Goal: Answer question/provide support: Share knowledge or assist other users

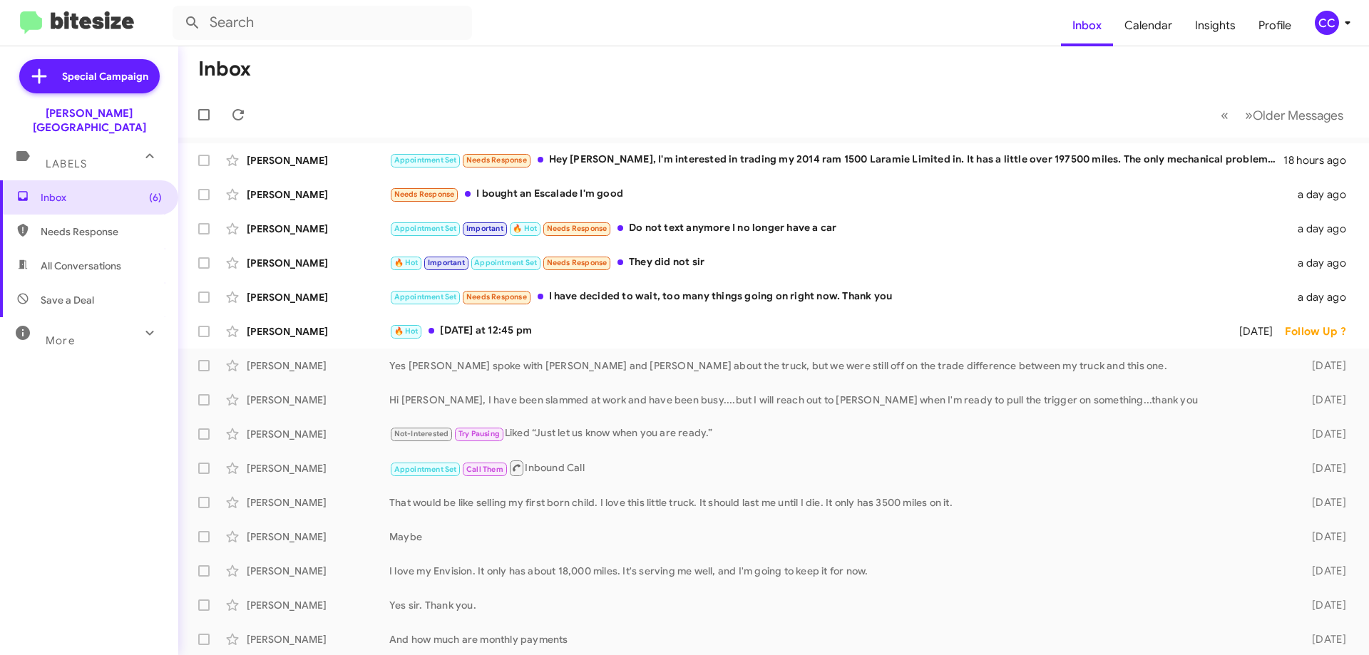
click at [72, 225] on span "Needs Response" at bounding box center [101, 232] width 121 height 14
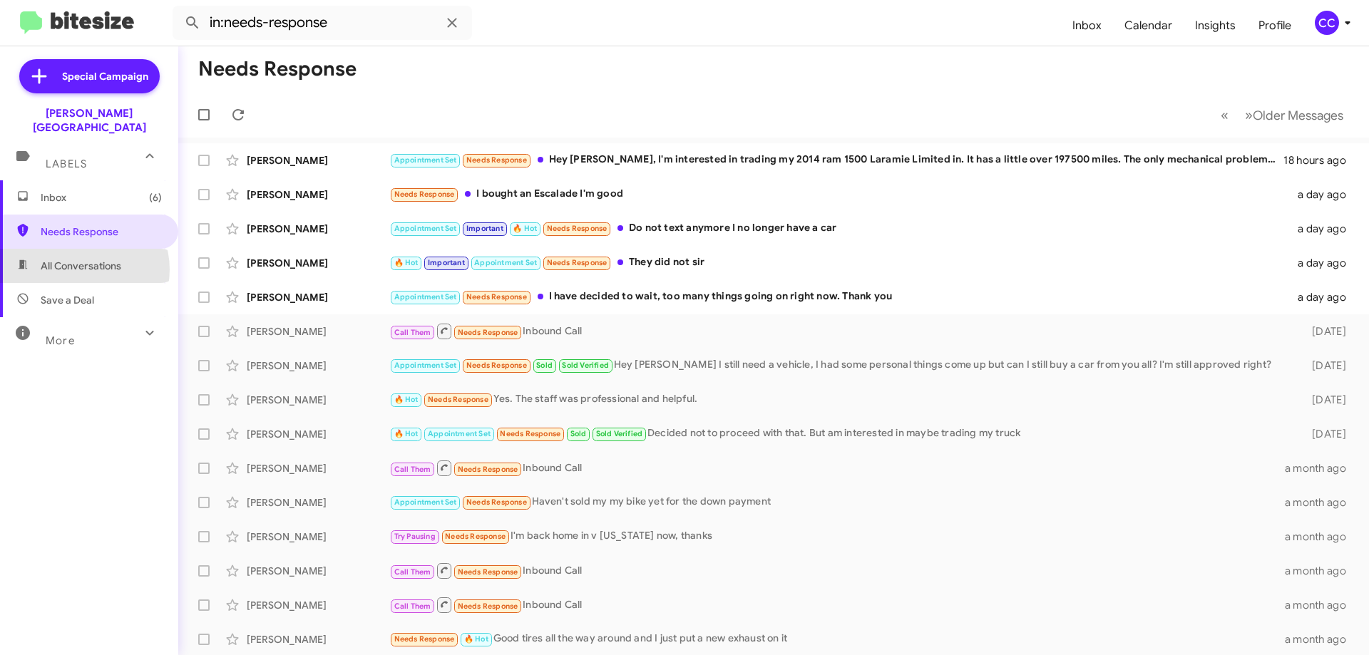
click at [81, 259] on span "All Conversations" at bounding box center [81, 266] width 81 height 14
type input "in:all-conversations"
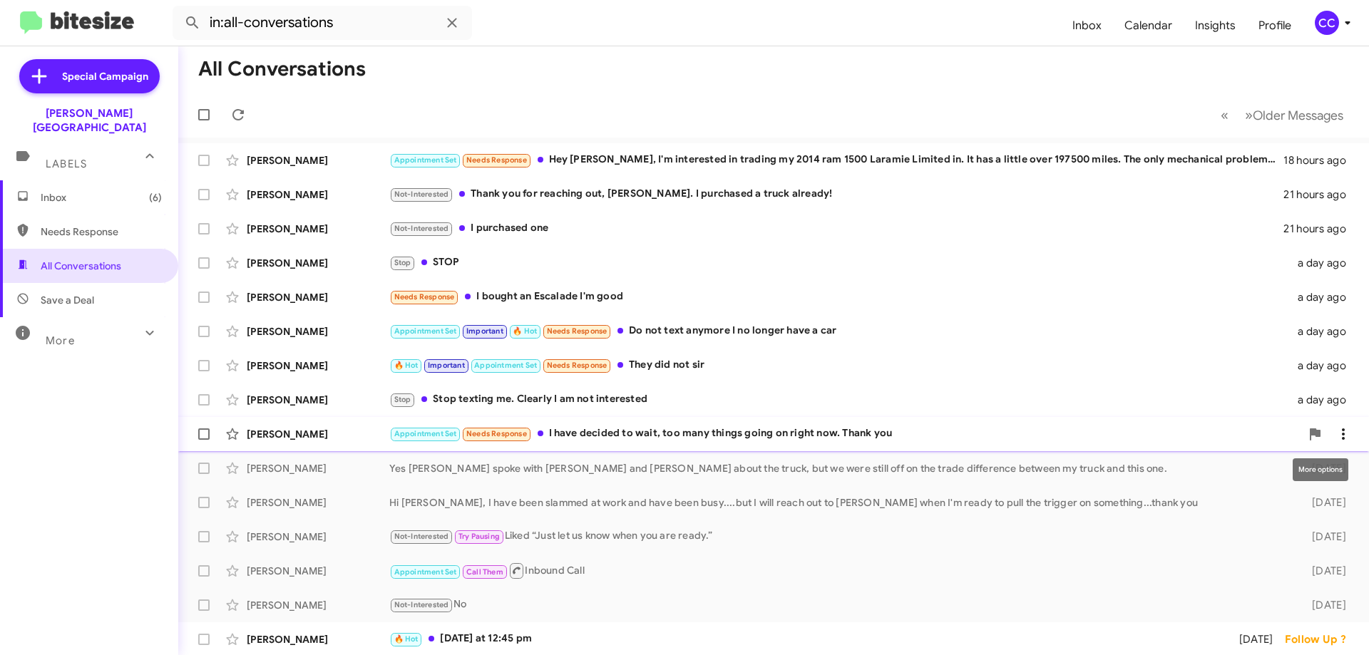
click at [1342, 435] on icon at bounding box center [1343, 433] width 3 height 11
click at [1250, 474] on span "Mark as read" at bounding box center [1219, 471] width 61 height 34
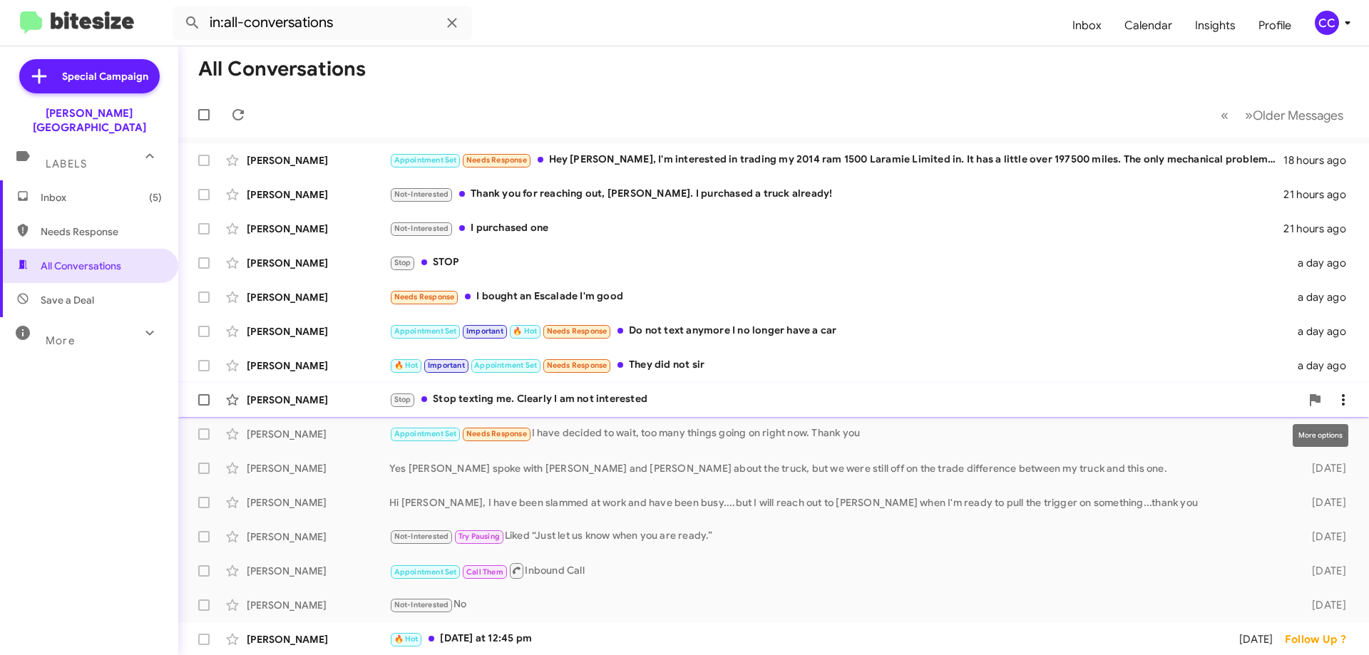
click at [1335, 396] on icon at bounding box center [1343, 399] width 17 height 17
click at [1250, 436] on span "Mark as read" at bounding box center [1219, 437] width 61 height 34
click at [1335, 329] on icon at bounding box center [1343, 331] width 17 height 17
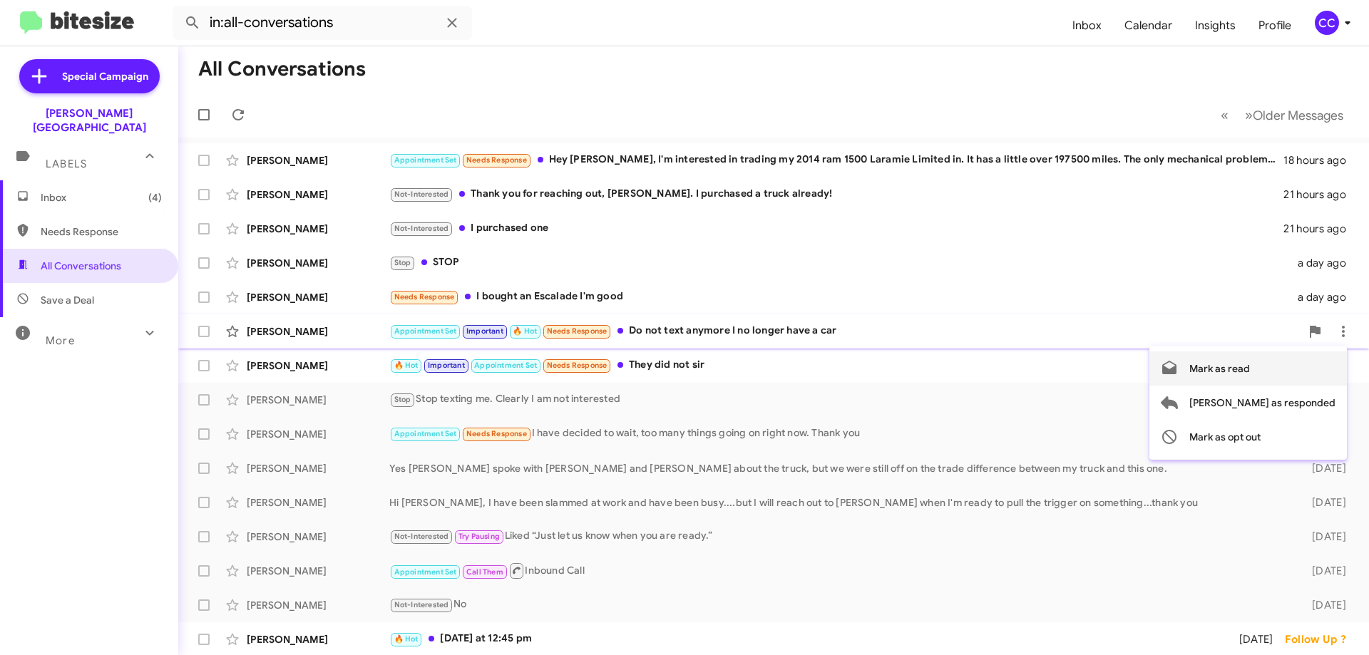
click at [1250, 368] on span "Mark as read" at bounding box center [1219, 368] width 61 height 34
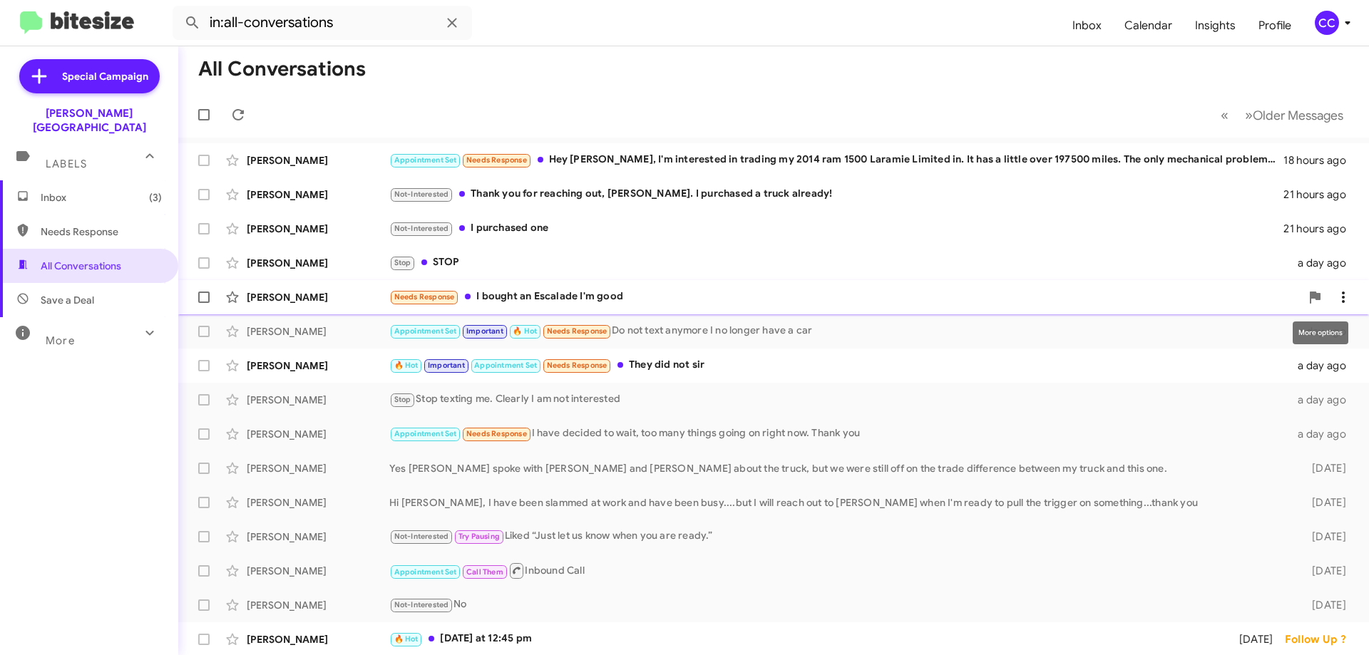
click at [1339, 294] on icon at bounding box center [1343, 297] width 17 height 17
click at [1250, 337] on span "Mark as read" at bounding box center [1219, 334] width 61 height 34
click at [1335, 261] on icon at bounding box center [1343, 263] width 17 height 17
click at [1250, 297] on span "Mark as read" at bounding box center [1219, 300] width 61 height 34
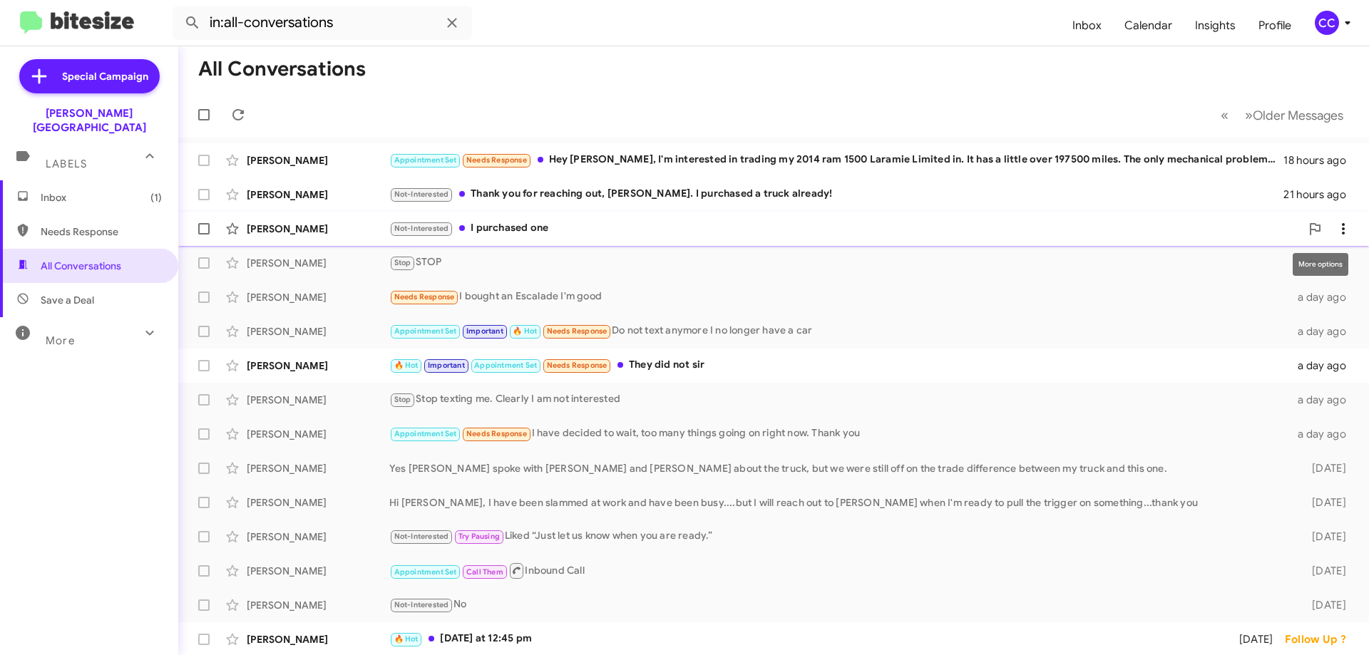
click at [1344, 226] on span at bounding box center [1343, 228] width 29 height 17
click at [1250, 260] on span "Mark as read" at bounding box center [1219, 266] width 61 height 34
click at [1340, 299] on icon at bounding box center [1343, 297] width 17 height 17
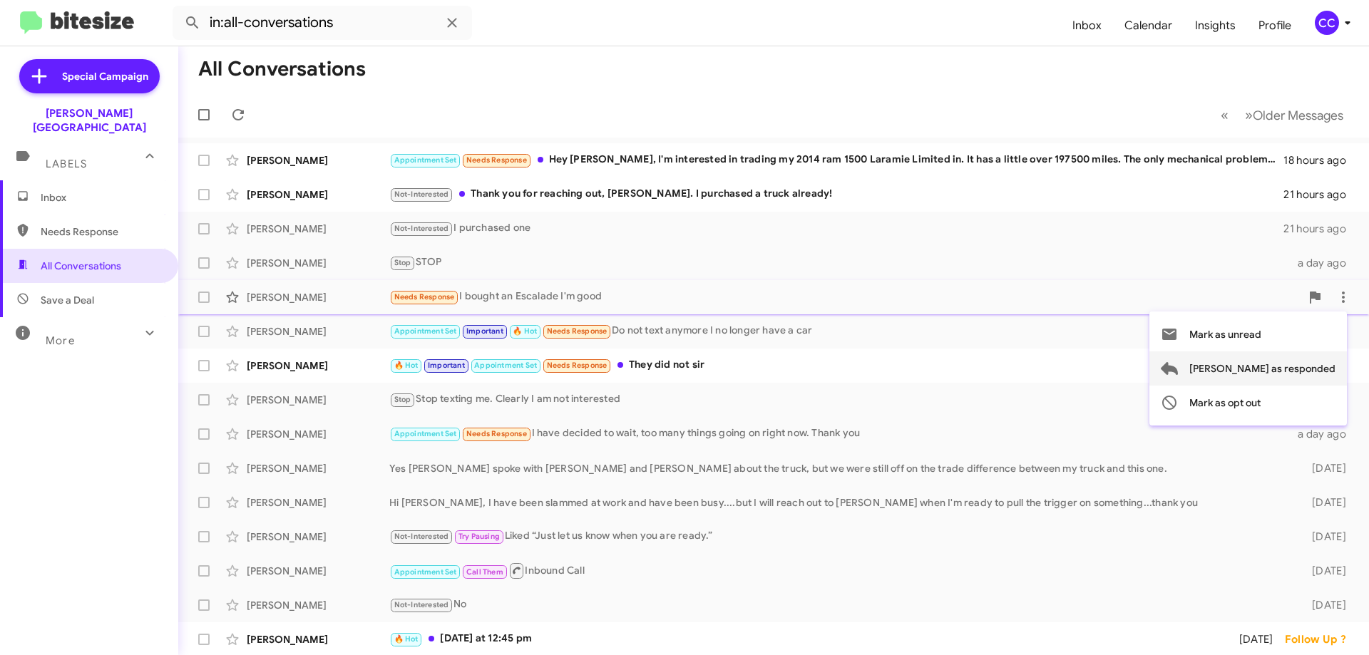
click at [1312, 365] on span "[PERSON_NAME] as responded" at bounding box center [1262, 368] width 146 height 34
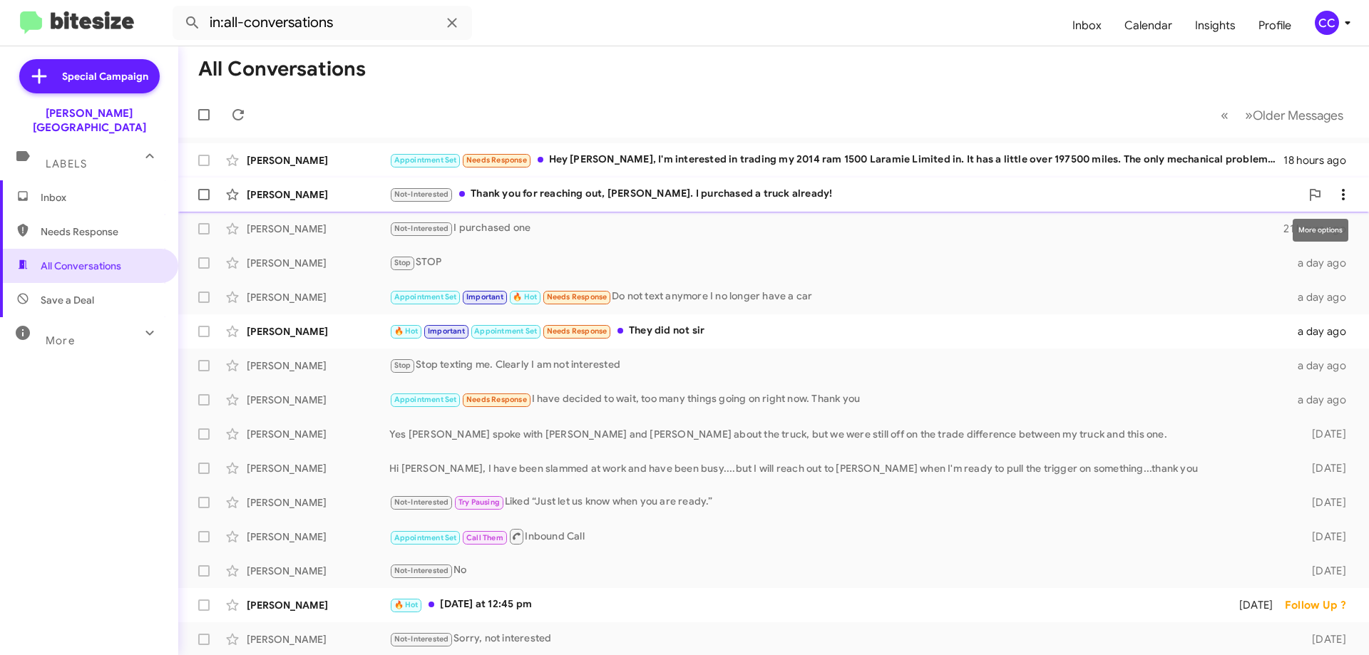
click at [1337, 197] on icon at bounding box center [1343, 194] width 17 height 17
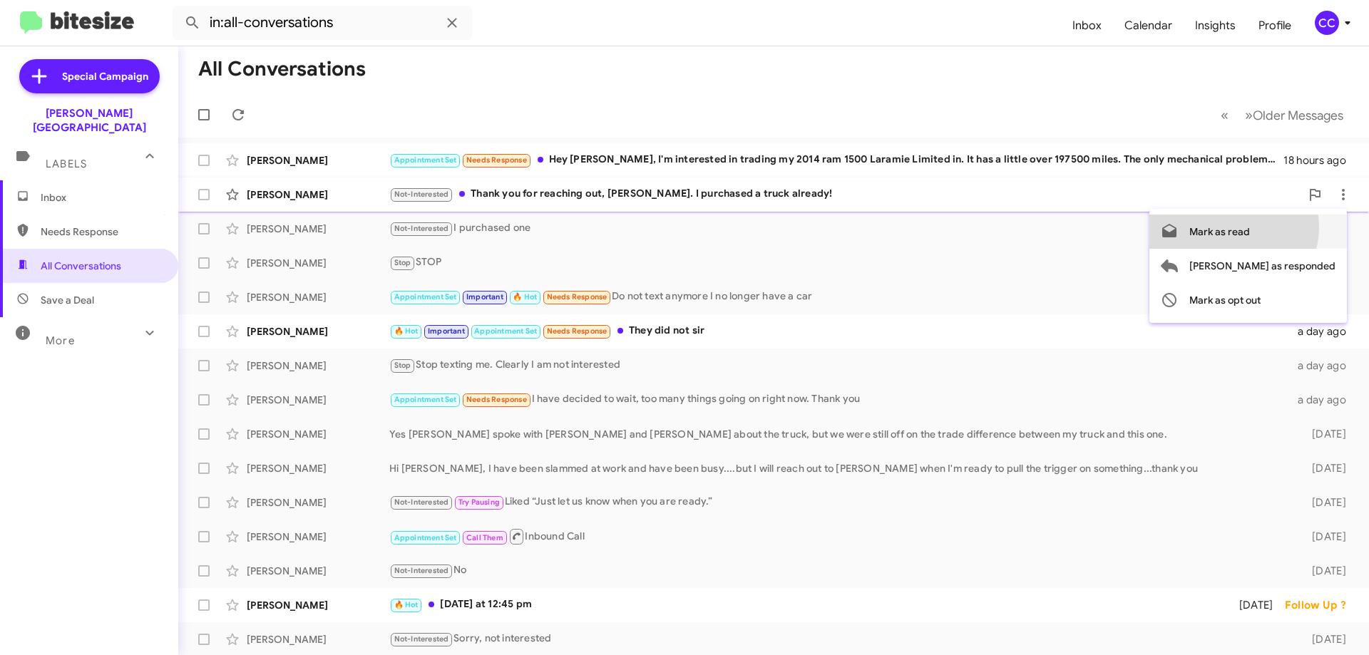
click at [1250, 227] on span "Mark as read" at bounding box center [1219, 232] width 61 height 34
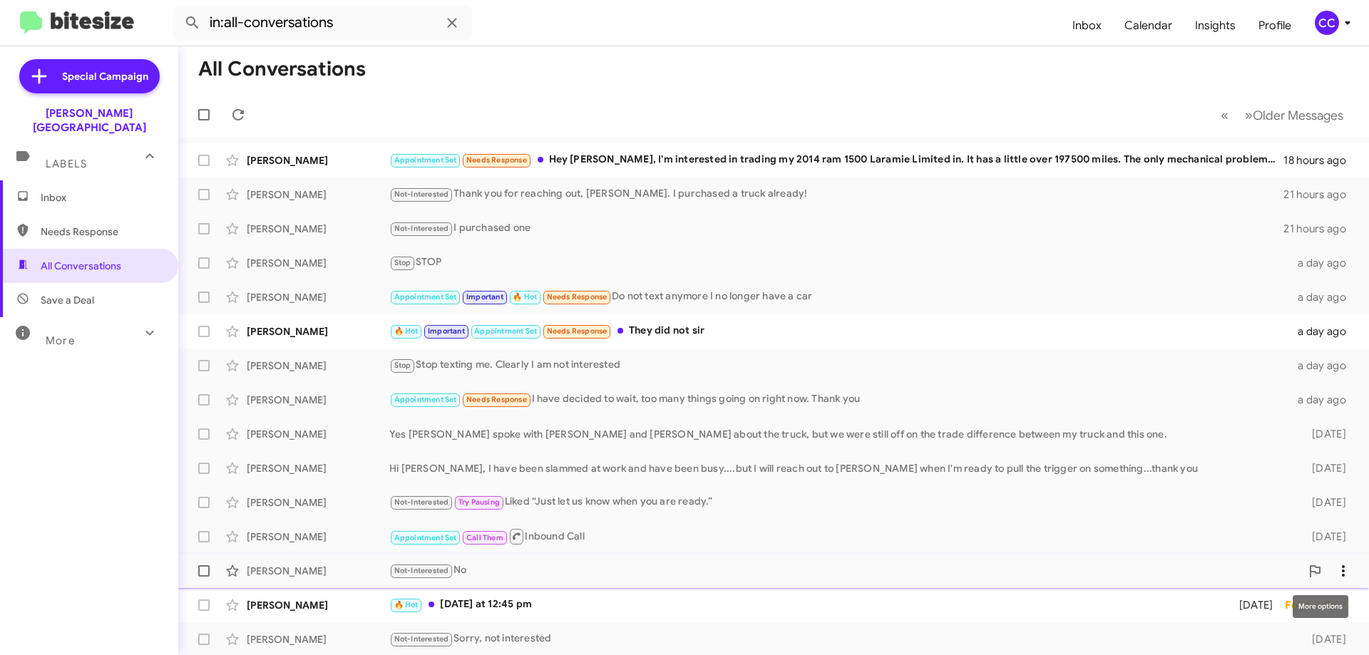
click at [1335, 568] on icon at bounding box center [1343, 571] width 17 height 17
click at [986, 546] on div at bounding box center [684, 327] width 1369 height 655
click at [282, 154] on div "[PERSON_NAME]" at bounding box center [318, 160] width 143 height 14
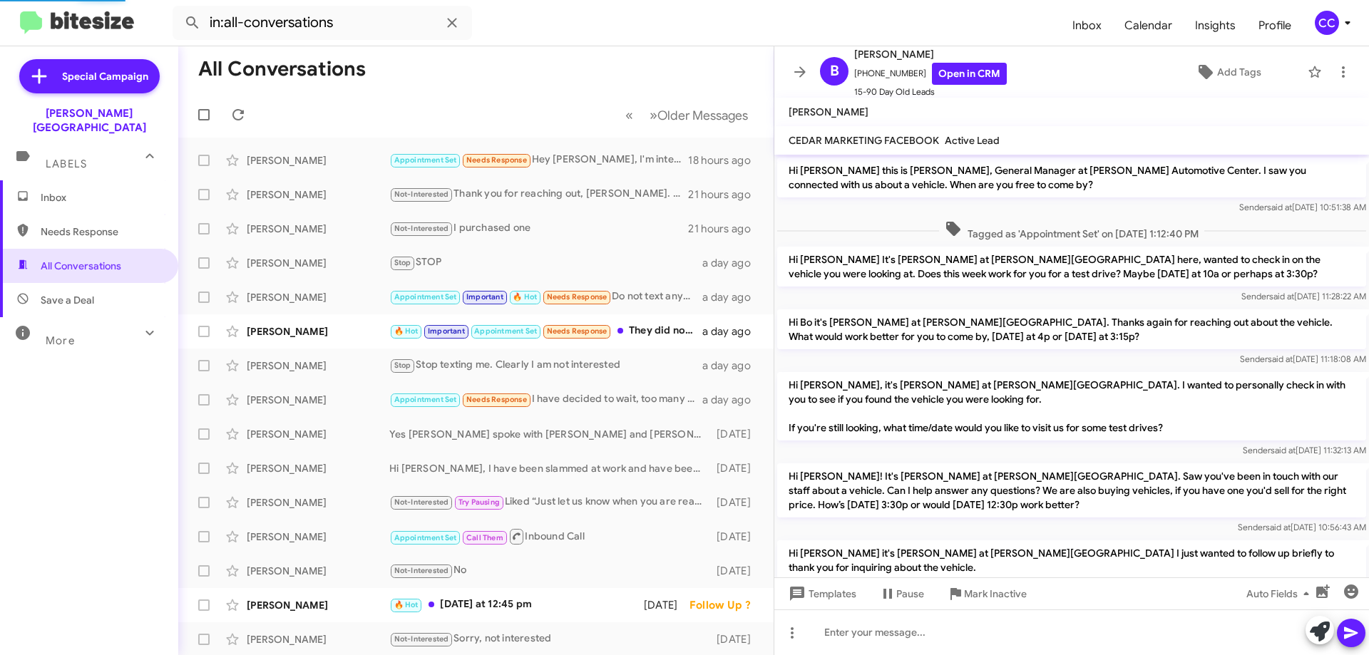
scroll to position [171, 0]
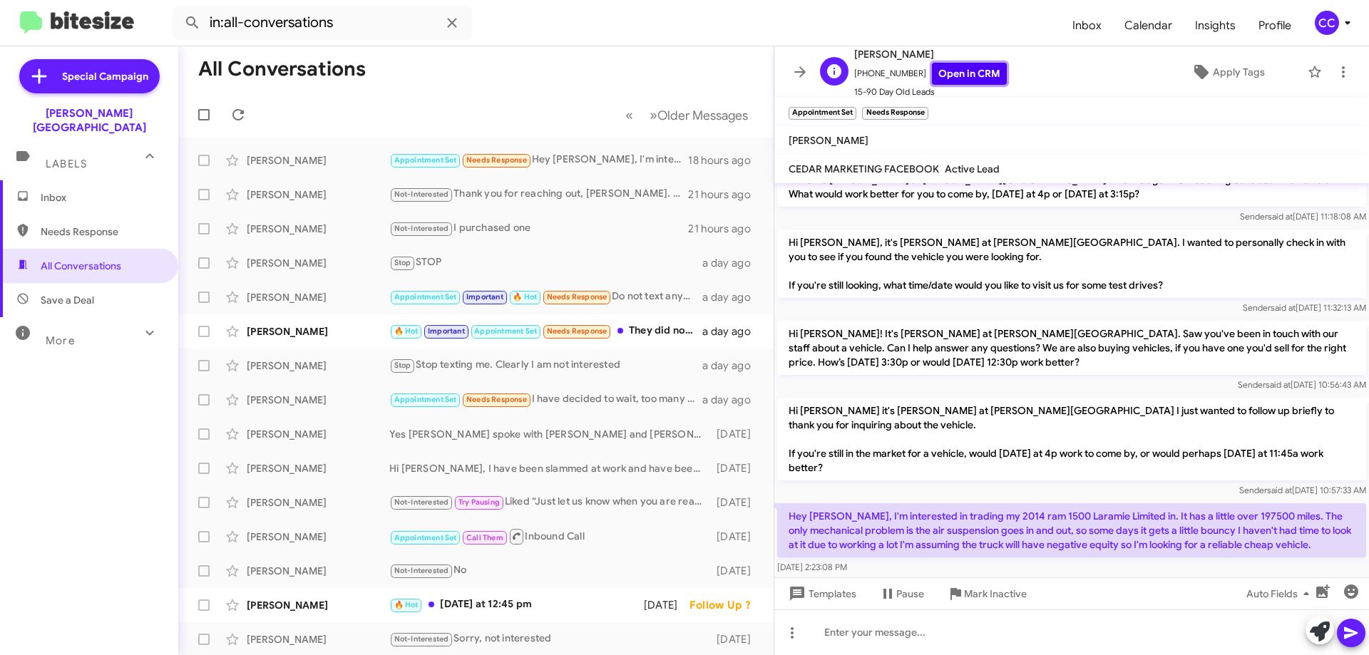
click at [960, 76] on link "Open in CRM" at bounding box center [969, 74] width 75 height 22
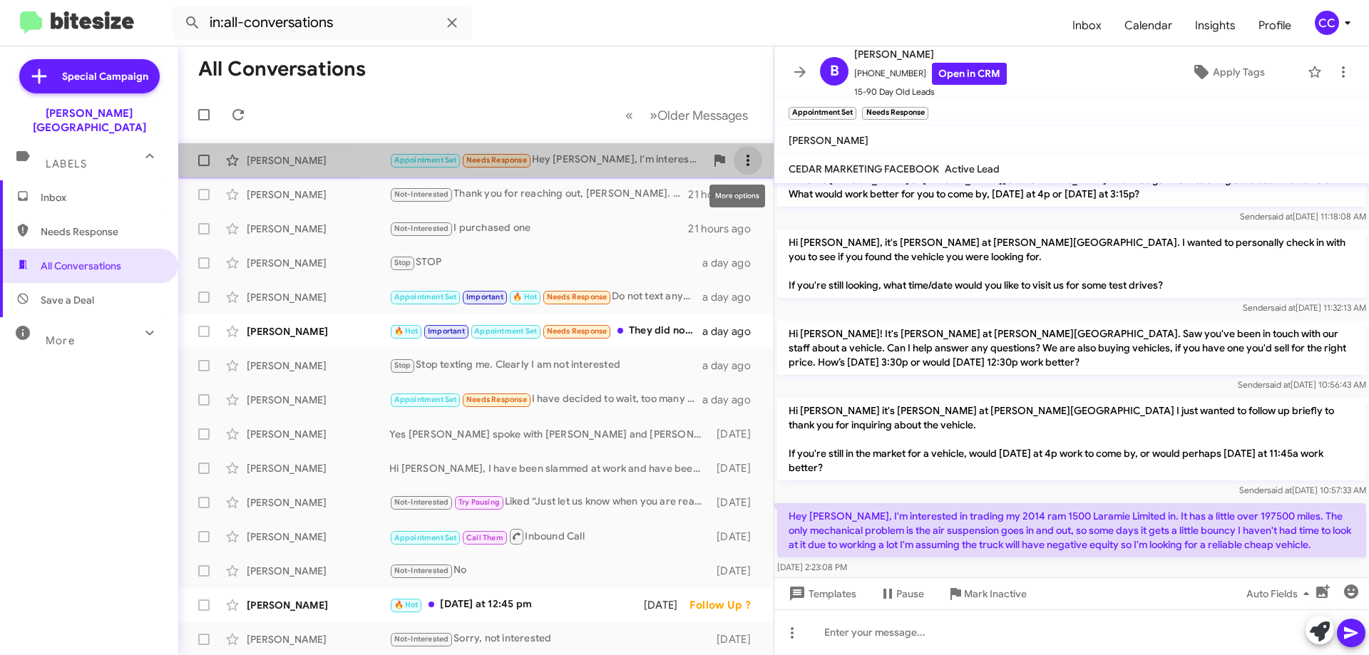
click at [739, 153] on icon at bounding box center [747, 160] width 17 height 17
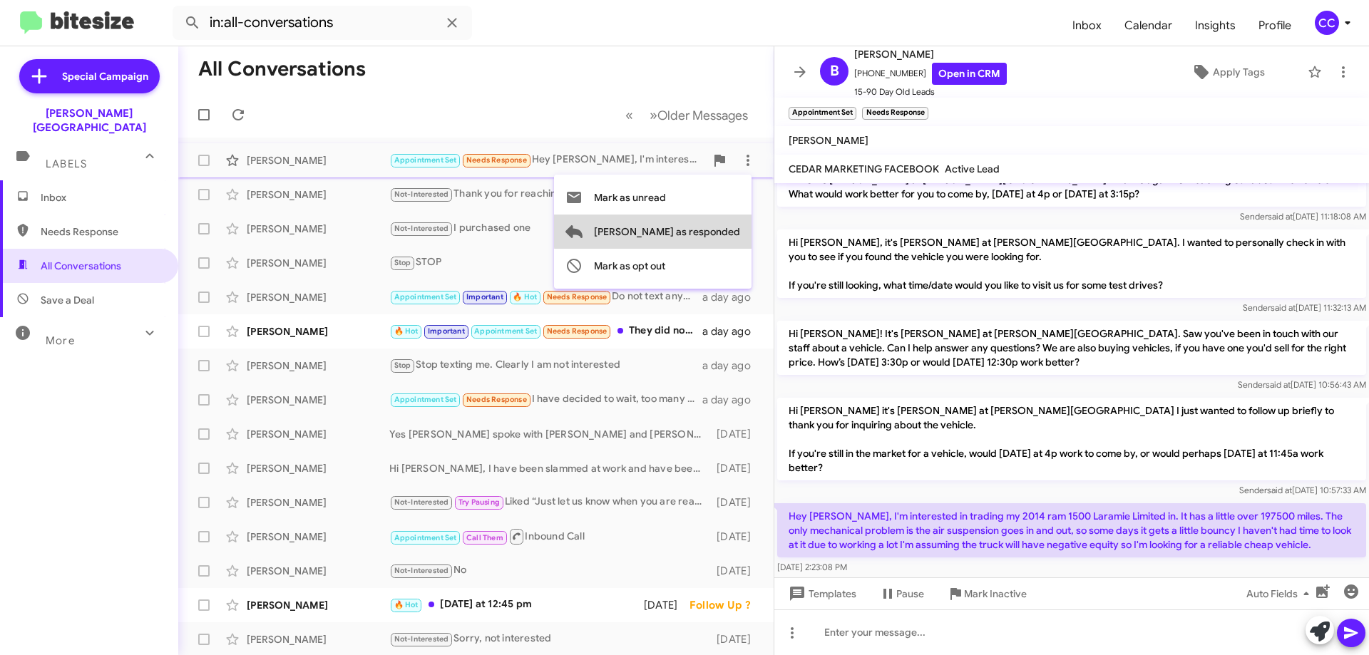
click at [732, 230] on span "[PERSON_NAME] as responded" at bounding box center [667, 232] width 146 height 34
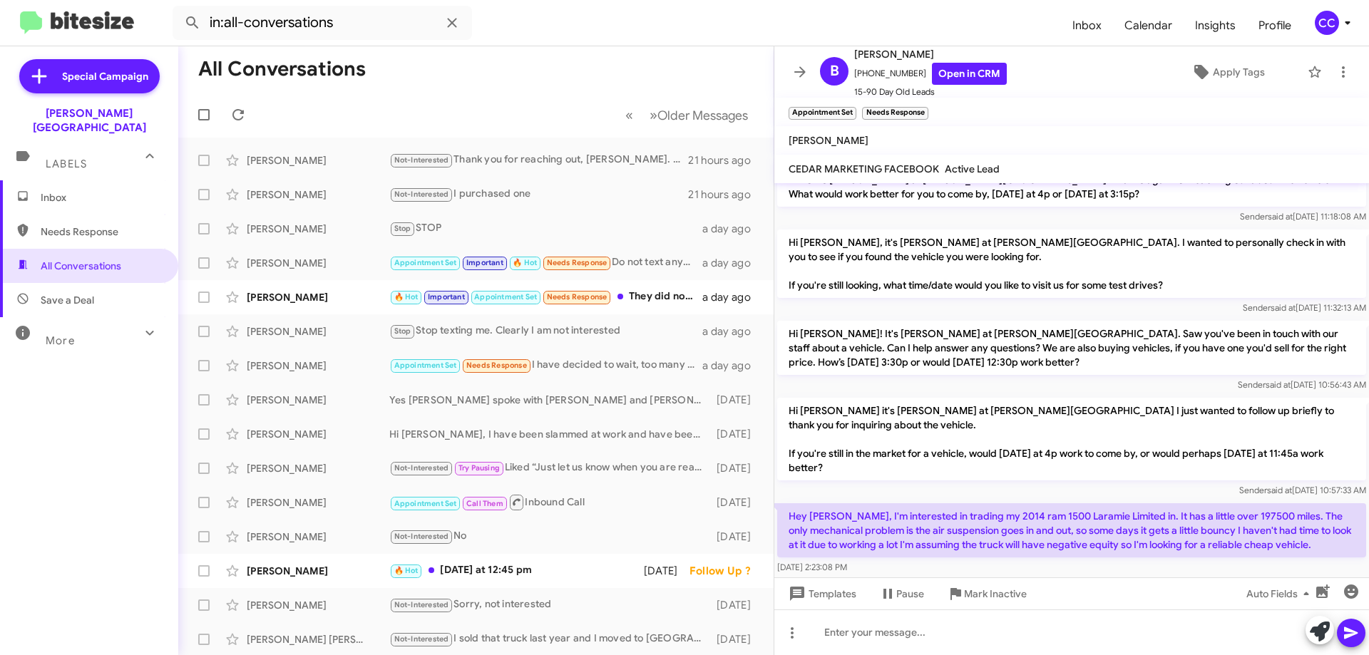
click at [56, 190] on span "Inbox" at bounding box center [101, 197] width 121 height 14
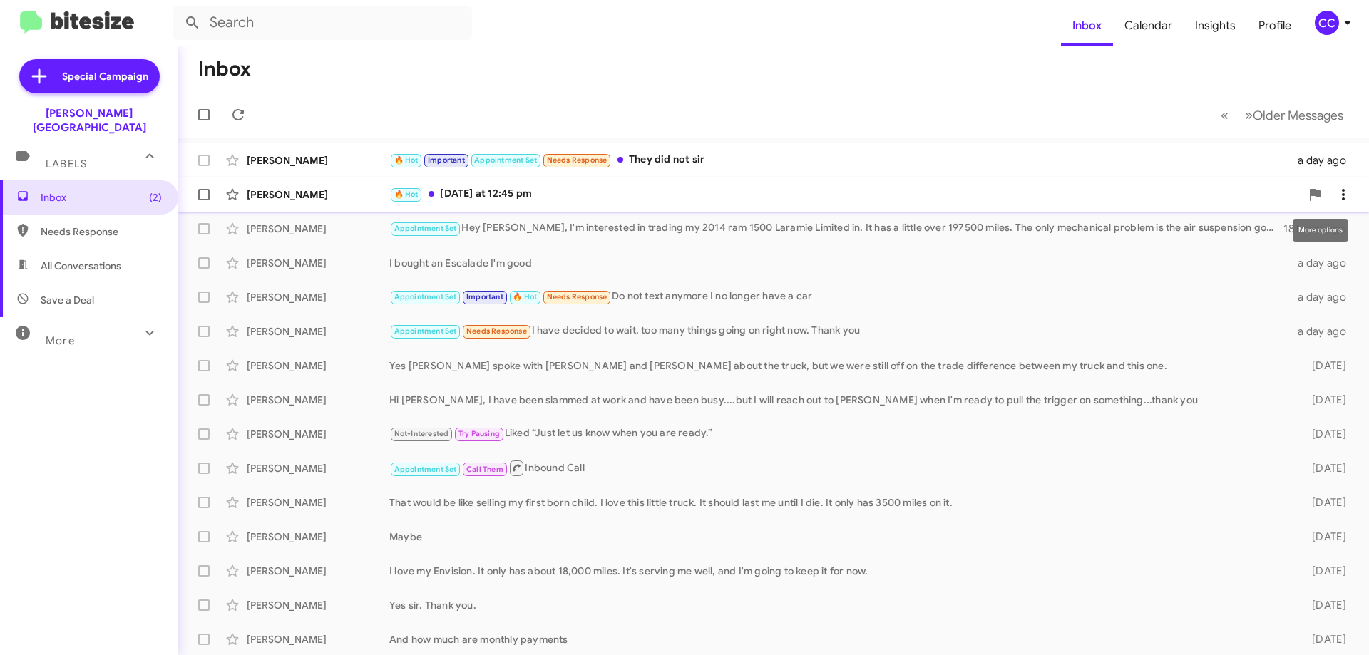
click at [1335, 192] on icon at bounding box center [1343, 194] width 17 height 17
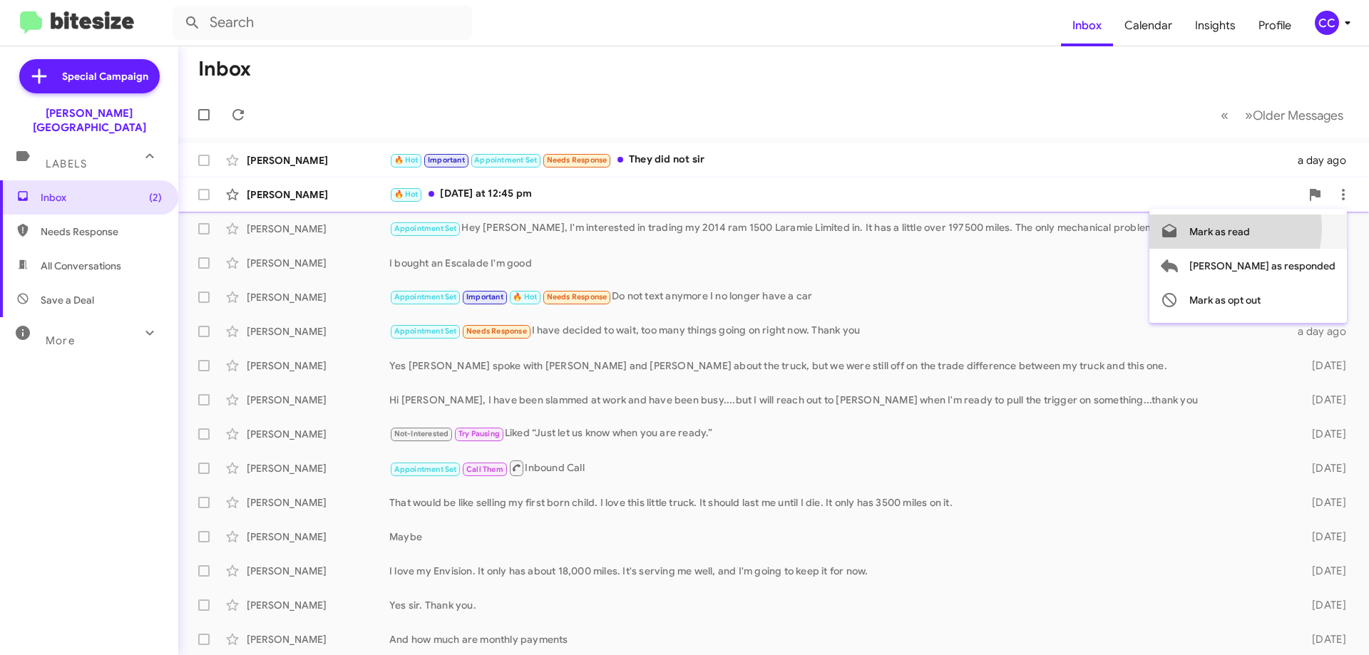
click at [1250, 228] on span "Mark as read" at bounding box center [1219, 232] width 61 height 34
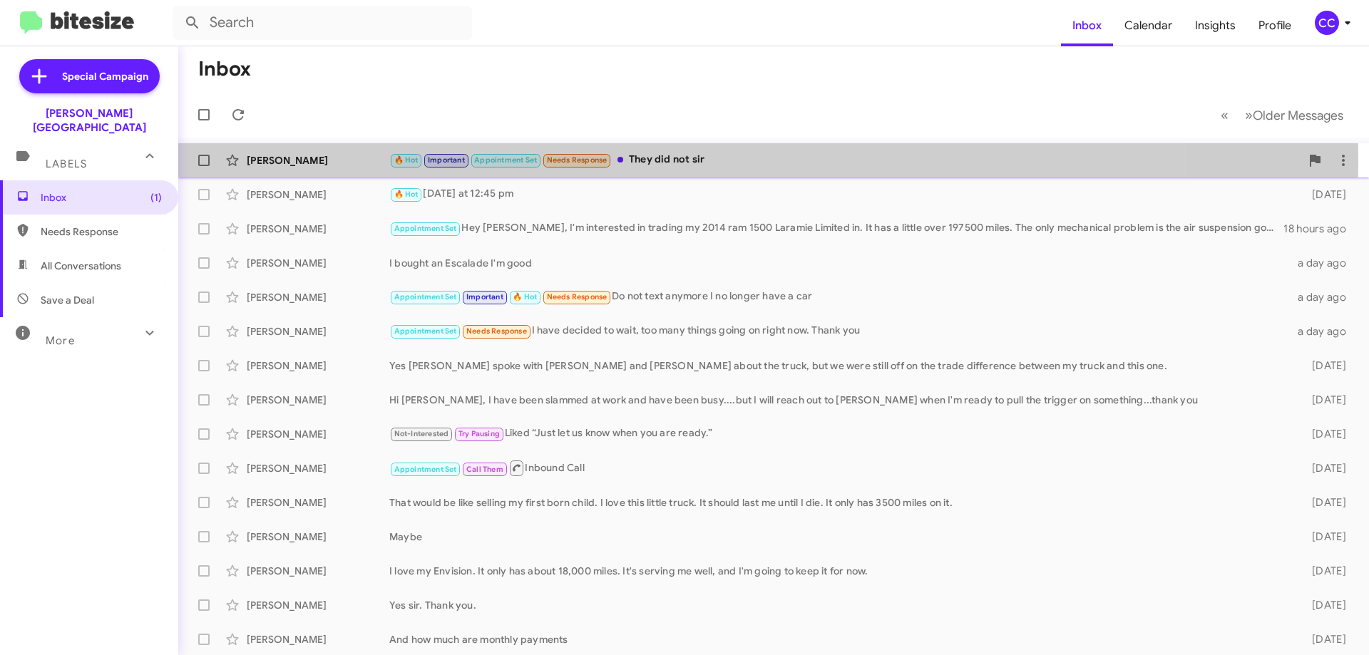
click at [278, 158] on div "[PERSON_NAME]" at bounding box center [318, 160] width 143 height 14
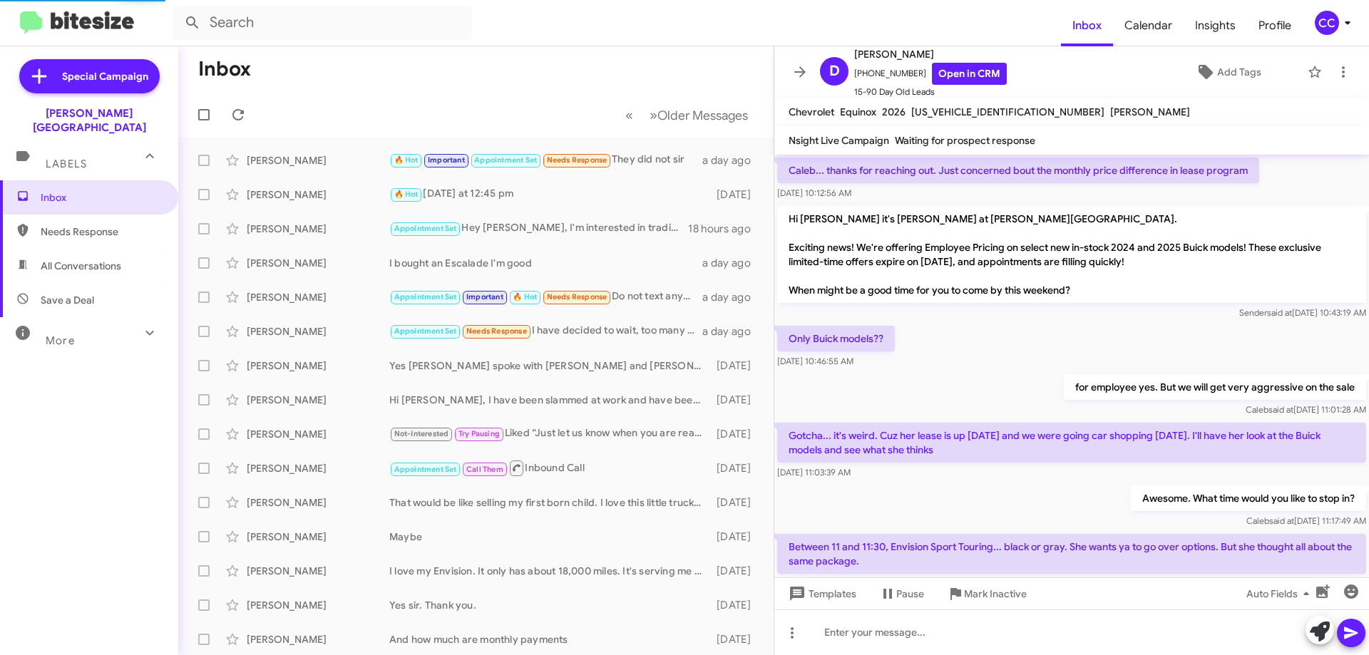
scroll to position [1081, 0]
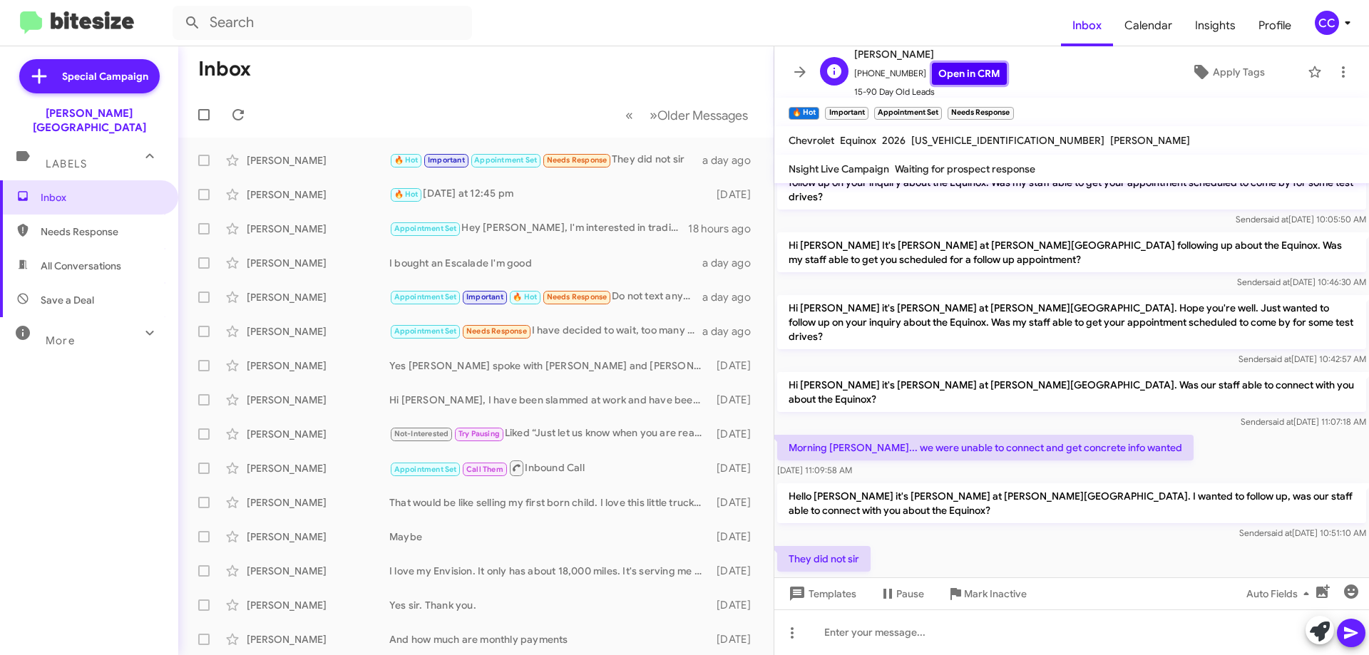
click at [947, 69] on link "Open in CRM" at bounding box center [969, 74] width 75 height 22
